Goal: Task Accomplishment & Management: Manage account settings

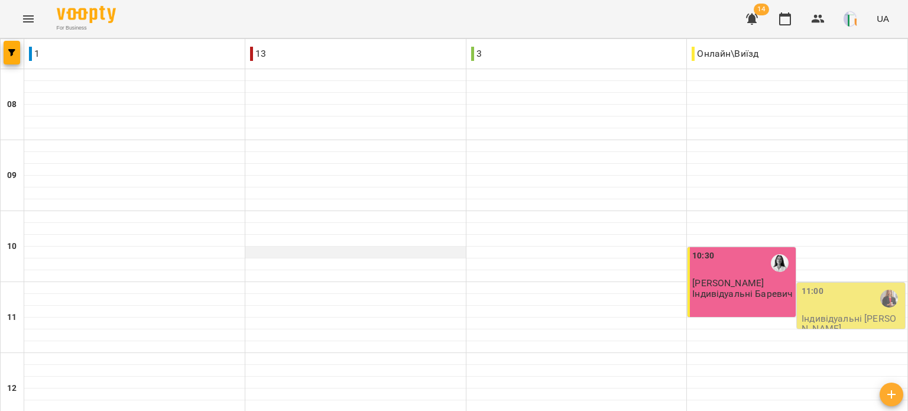
scroll to position [466, 0]
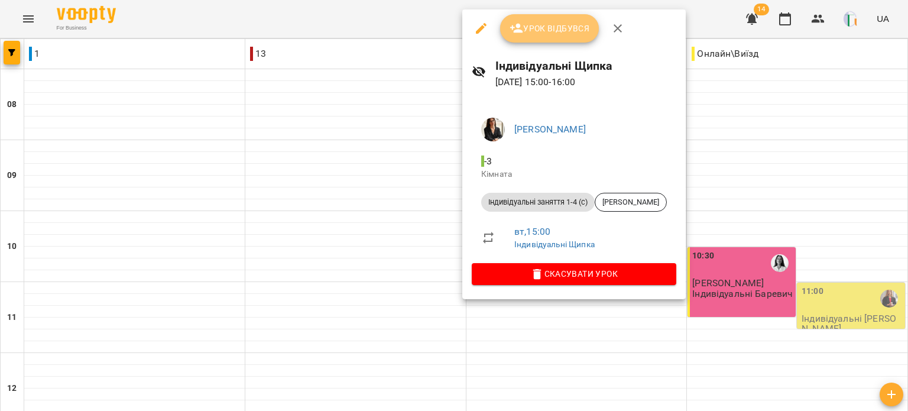
click at [548, 28] on span "Урок відбувся" at bounding box center [549, 28] width 80 height 14
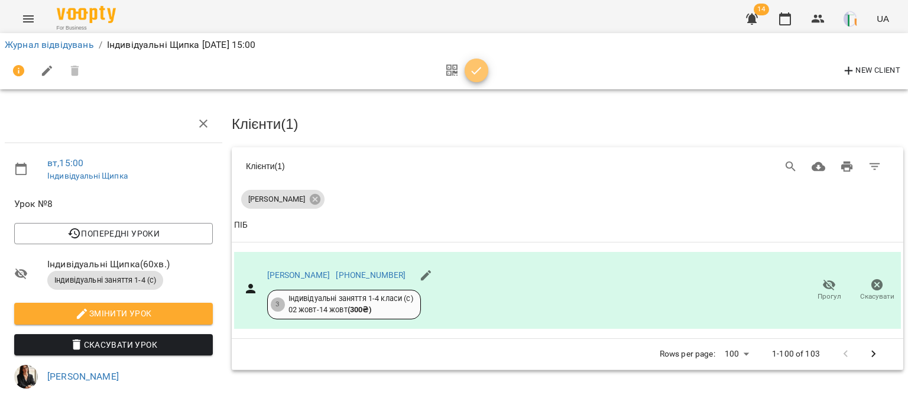
click at [475, 73] on icon "button" at bounding box center [476, 71] width 14 height 14
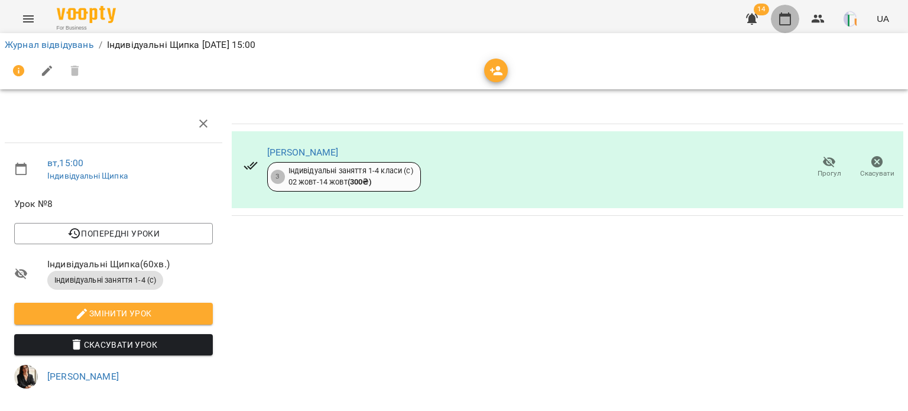
click at [784, 21] on icon "button" at bounding box center [785, 19] width 14 height 14
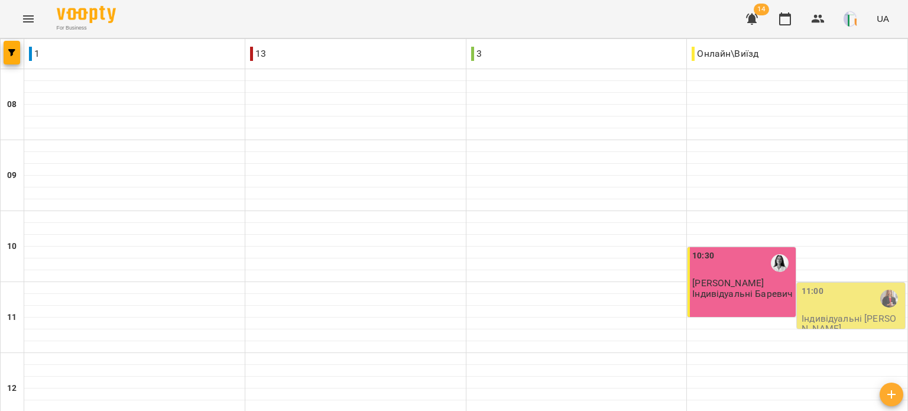
scroll to position [477, 0]
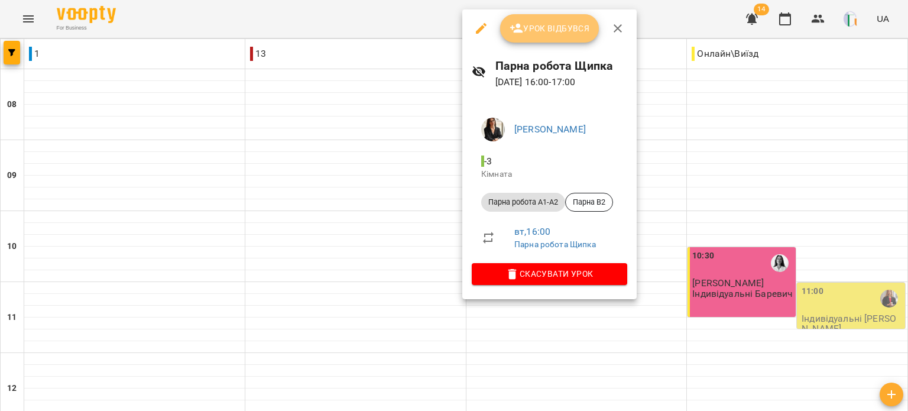
click at [532, 28] on span "Урок відбувся" at bounding box center [549, 28] width 80 height 14
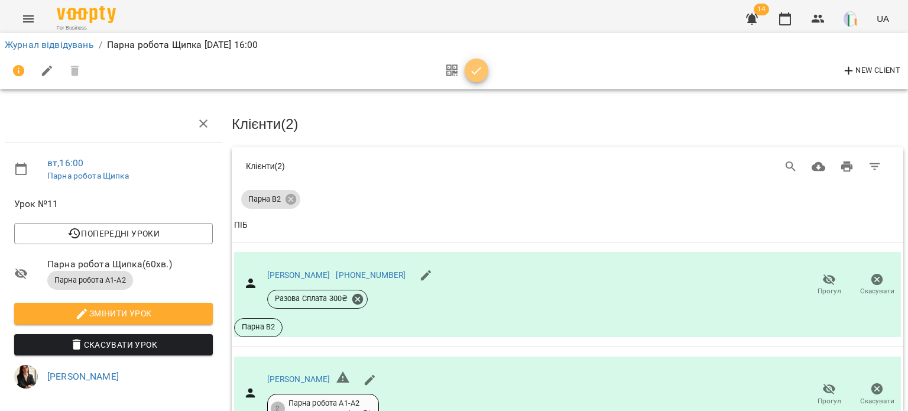
click at [480, 76] on icon "button" at bounding box center [476, 71] width 14 height 14
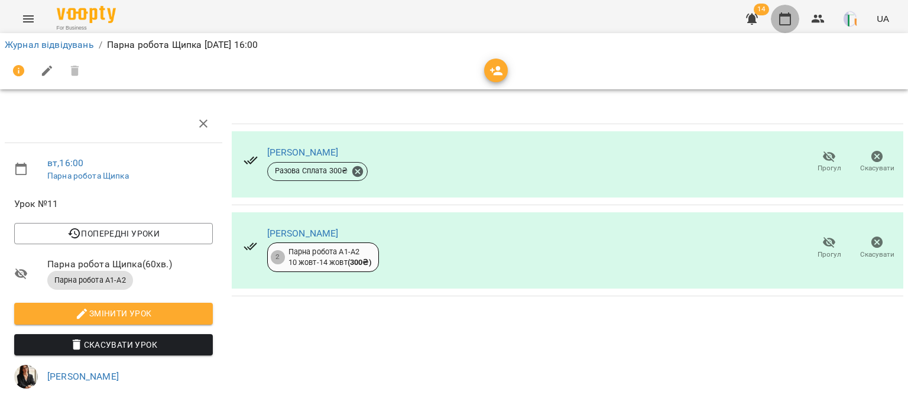
click at [787, 24] on icon "button" at bounding box center [785, 19] width 14 height 14
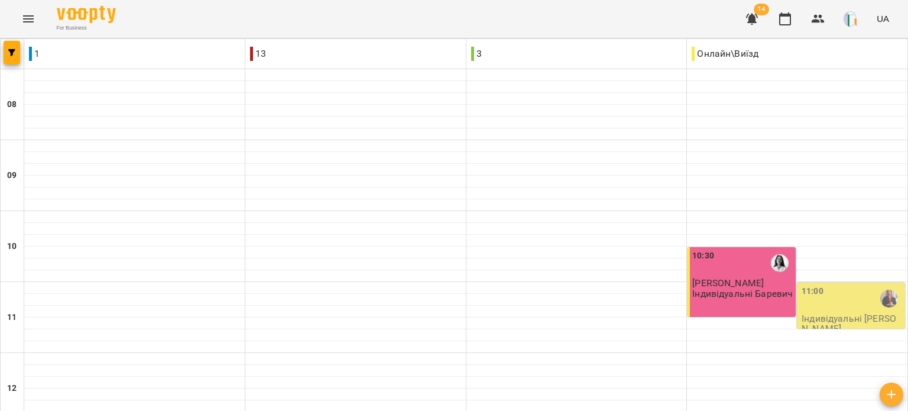
scroll to position [571, 0]
